Goal: Navigation & Orientation: Find specific page/section

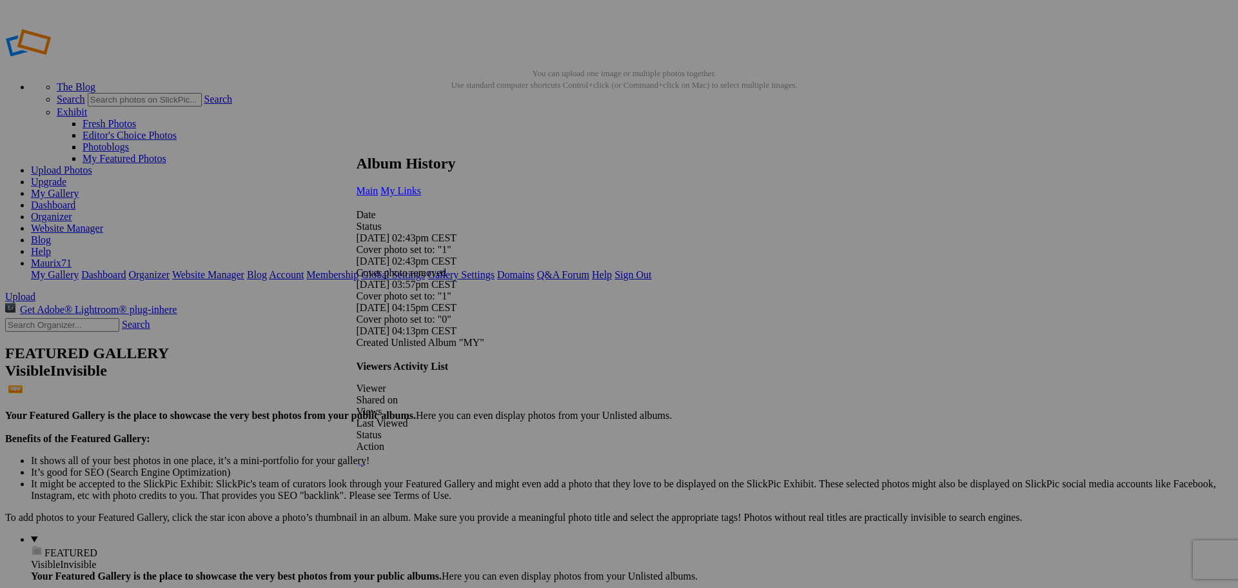
click at [421, 185] on span "My Links" at bounding box center [401, 190] width 41 height 11
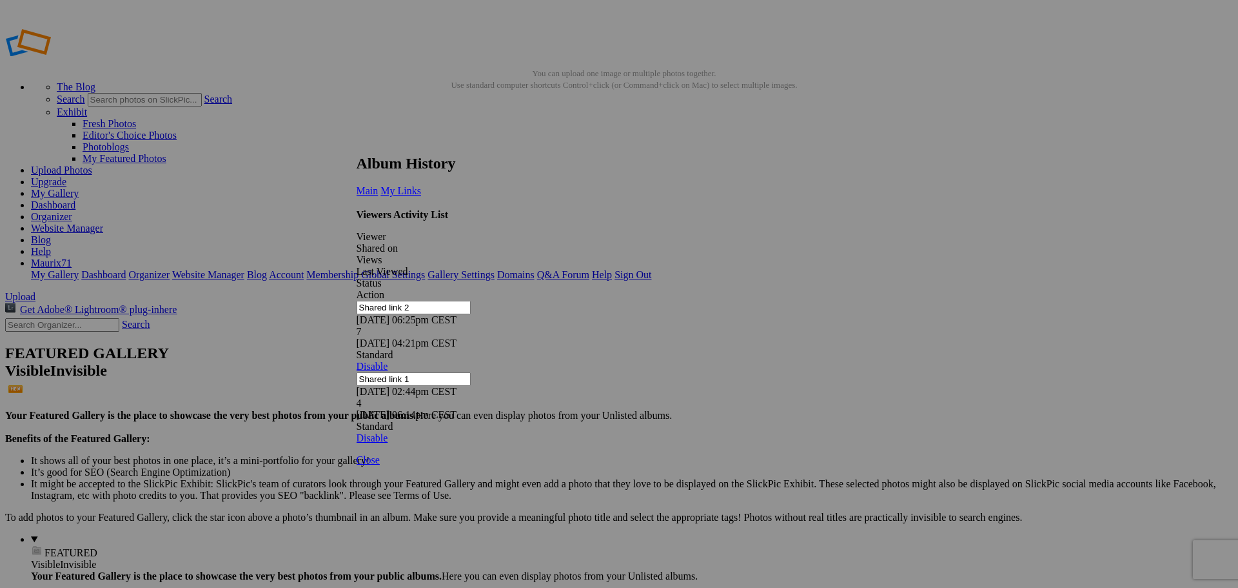
click at [357, 143] on link at bounding box center [357, 143] width 0 height 0
